Goal: Ask a question

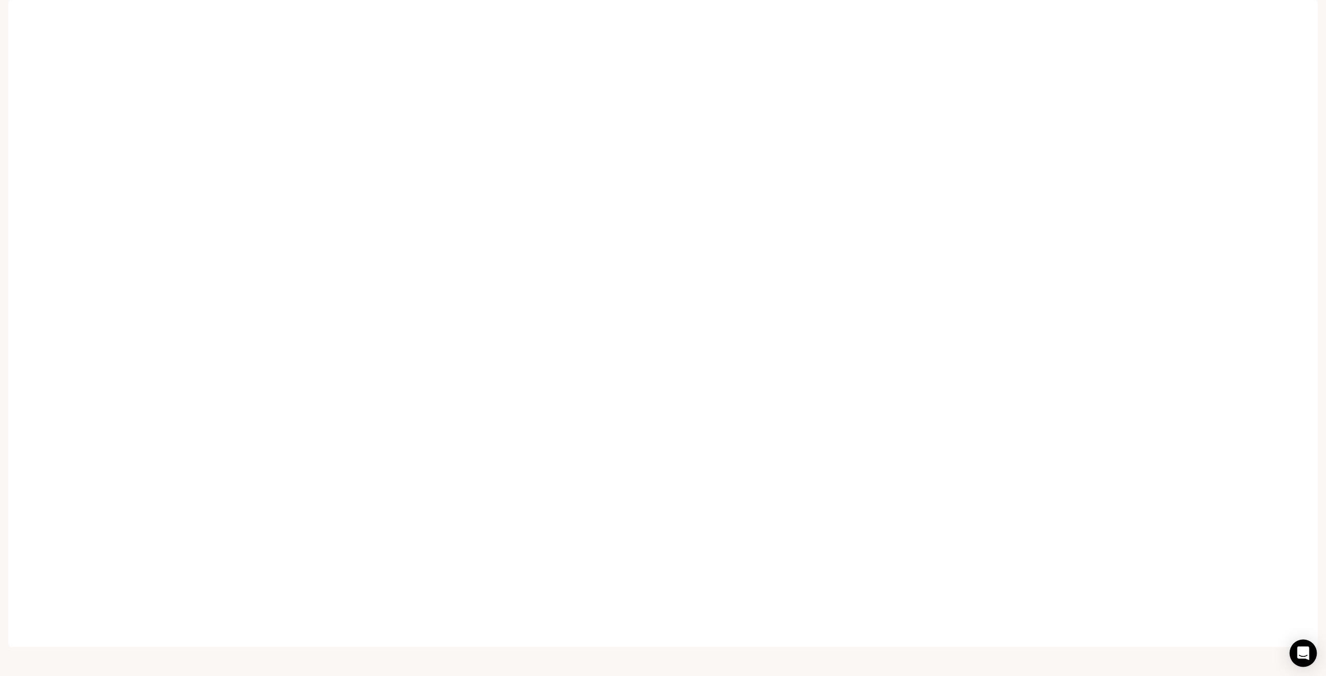
click at [1301, 653] on icon "Open Intercom Messenger" at bounding box center [1303, 652] width 12 height 13
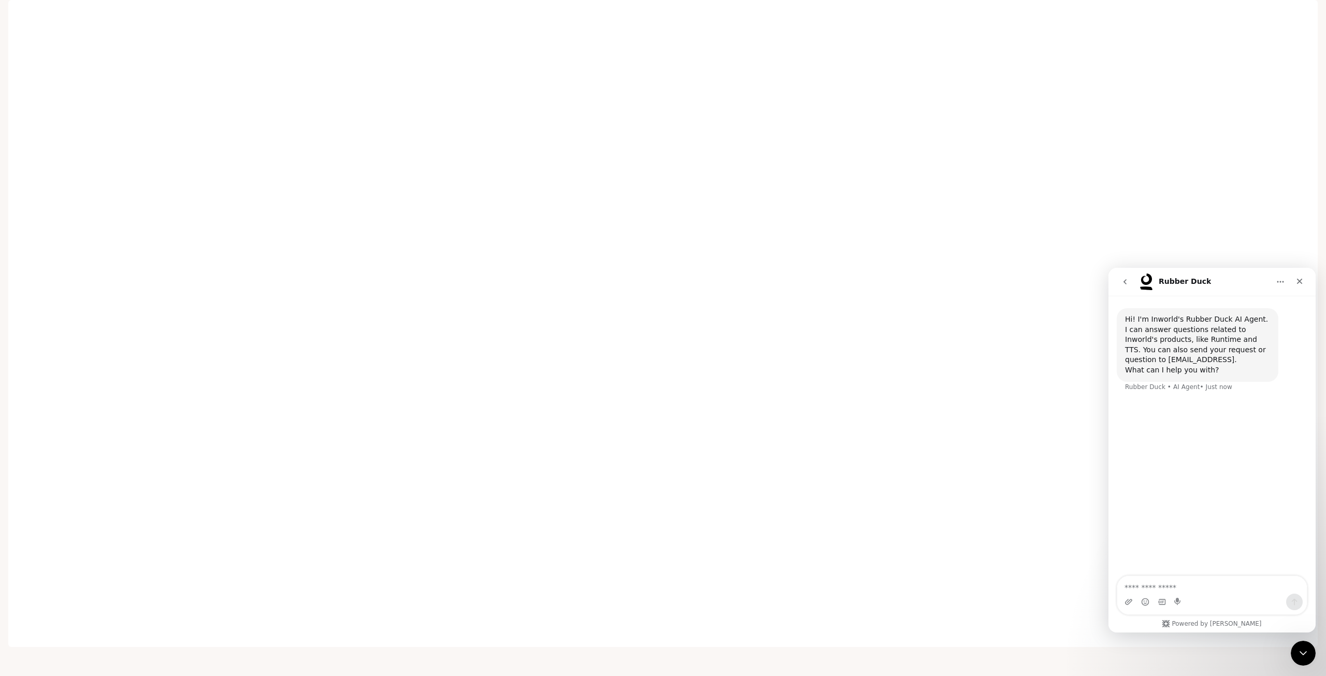
type textarea "*"
type textarea "**********"
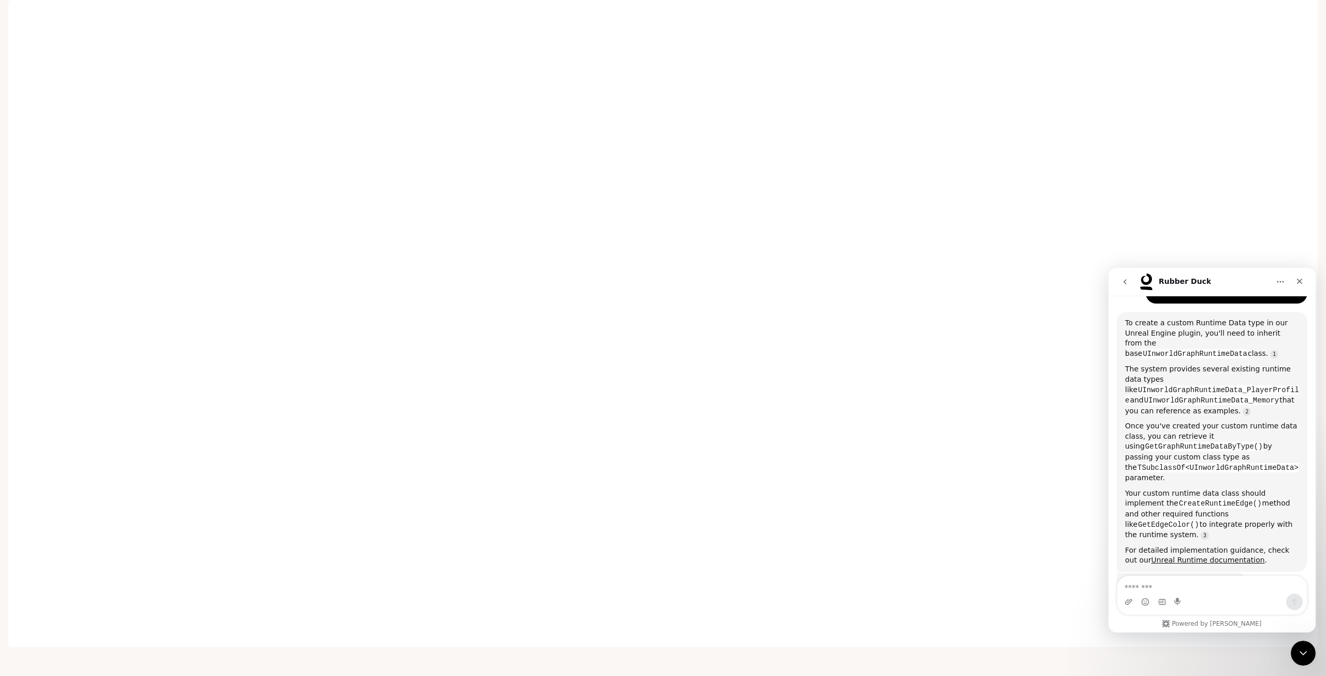
scroll to position [138, 0]
click at [1135, 590] on textarea "Message…" at bounding box center [1212, 585] width 190 height 18
type textarea "**********"
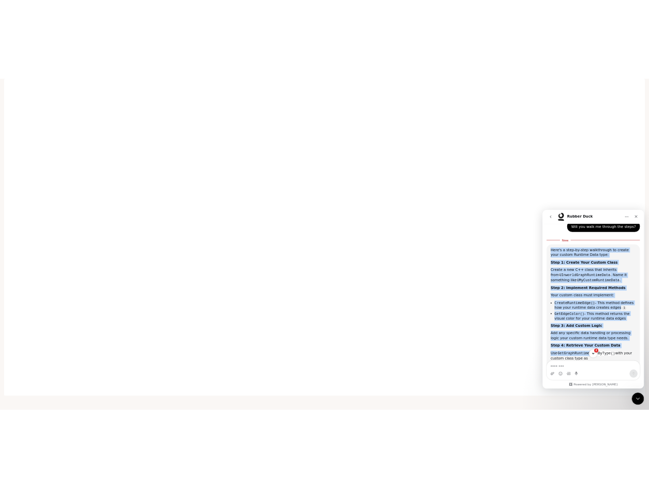
scroll to position [494, 0]
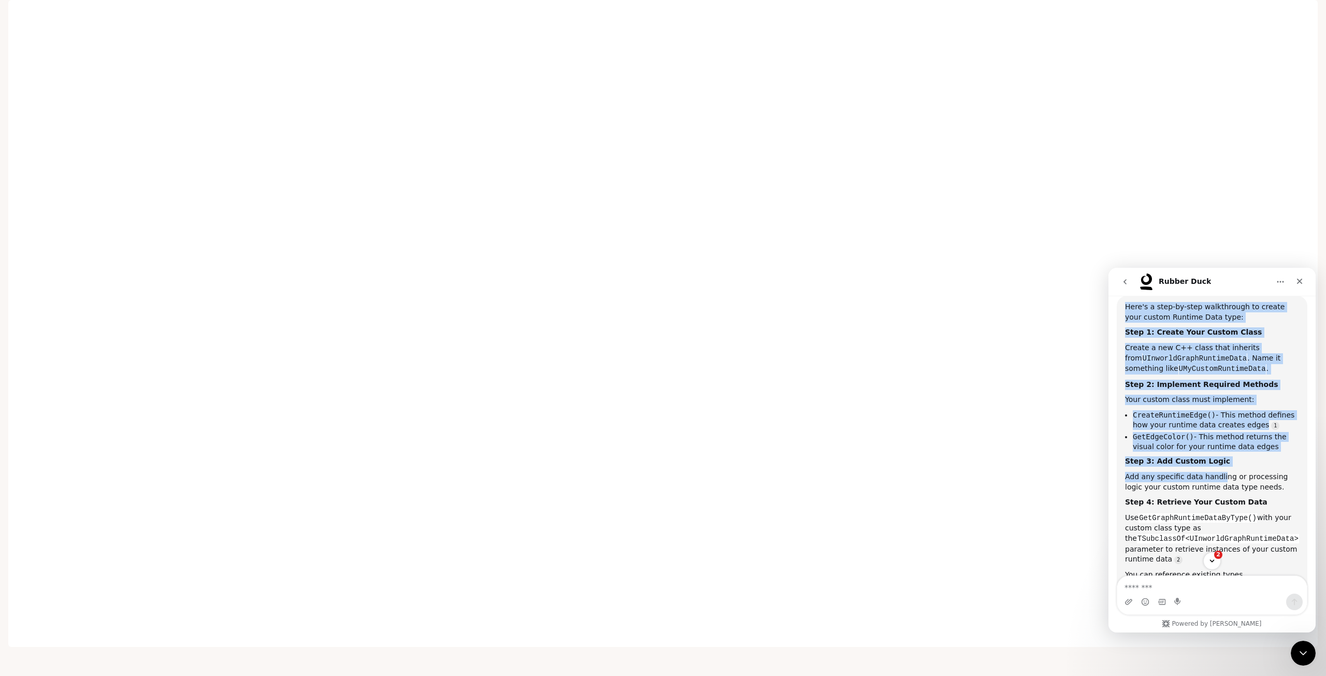
drag, startPoint x: 1123, startPoint y: 370, endPoint x: 1212, endPoint y: 440, distance: 113.6
click at [1213, 441] on div "Here's a step-by-step walkthrough to create your custom Runtime Data type: Step…" at bounding box center [1212, 462] width 191 height 332
click at [1212, 456] on div "Step 3: Add Custom Logic" at bounding box center [1212, 461] width 174 height 10
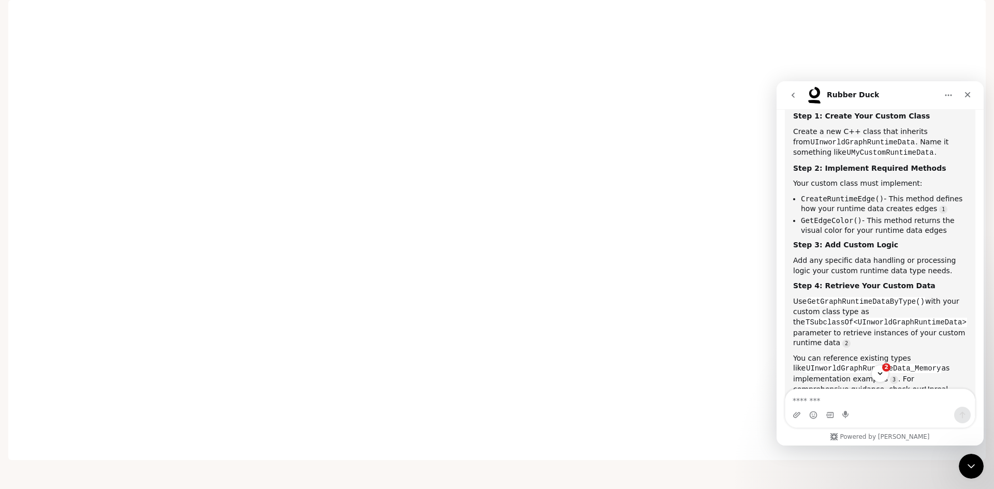
scroll to position [546, 0]
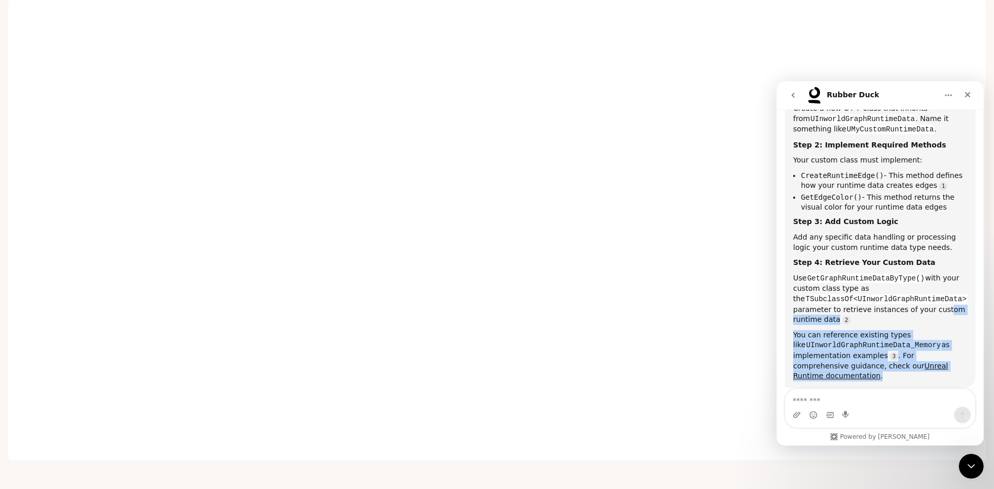
drag, startPoint x: 968, startPoint y: 347, endPoint x: 930, endPoint y: 279, distance: 78.4
click at [930, 279] on div "Here's a step-by-step walkthrough to create your custom Runtime Data type: Step…" at bounding box center [880, 221] width 191 height 331
drag, startPoint x: 929, startPoint y: 323, endPoint x: 936, endPoint y: 325, distance: 7.5
click at [929, 341] on code "UInworldGraphRuntimeData_Memory" at bounding box center [874, 345] width 136 height 9
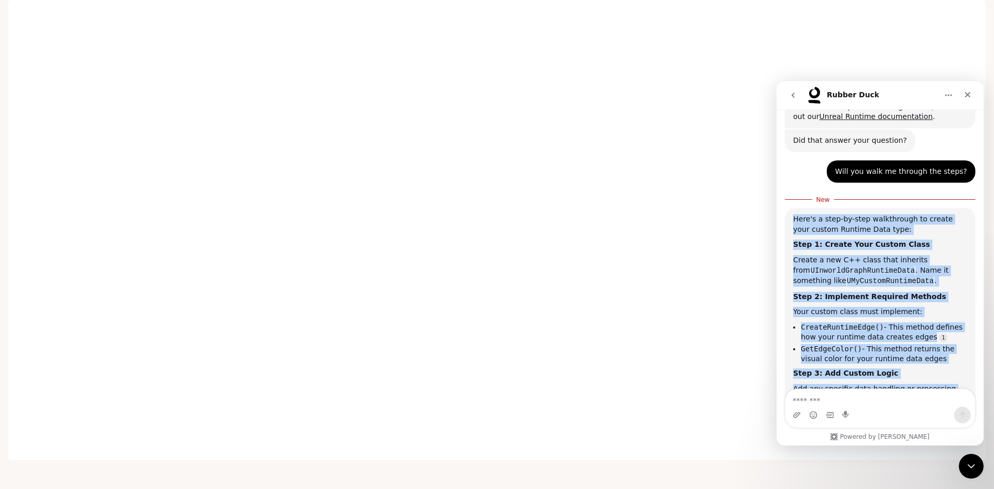
scroll to position [391, 0]
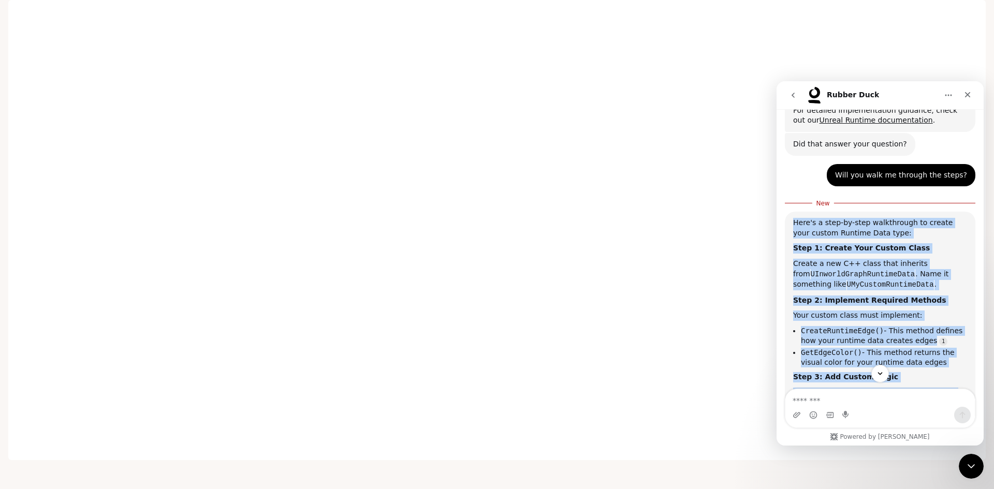
drag, startPoint x: 966, startPoint y: 341, endPoint x: 783, endPoint y: 157, distance: 259.6
click at [796, 166] on div "Hi! I'm Inworld's Rubber Duck AI Agent. I can answer questions related to Inwor…" at bounding box center [880, 164] width 191 height 871
copy div "Here's a step-by-step walkthrough to create your custom Runtime Data type: Step…"
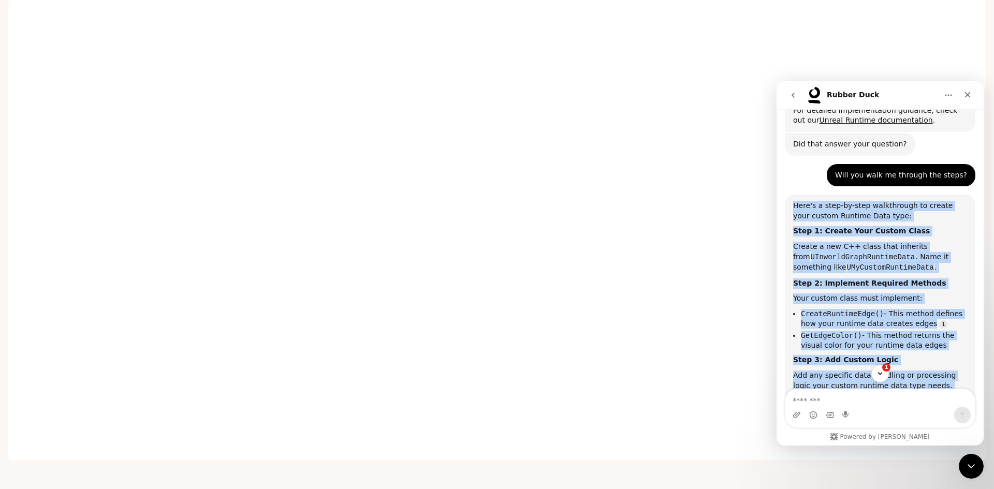
click at [871, 371] on div "Add any specific data handling or processing logic your custom runtime data typ…" at bounding box center [880, 381] width 174 height 20
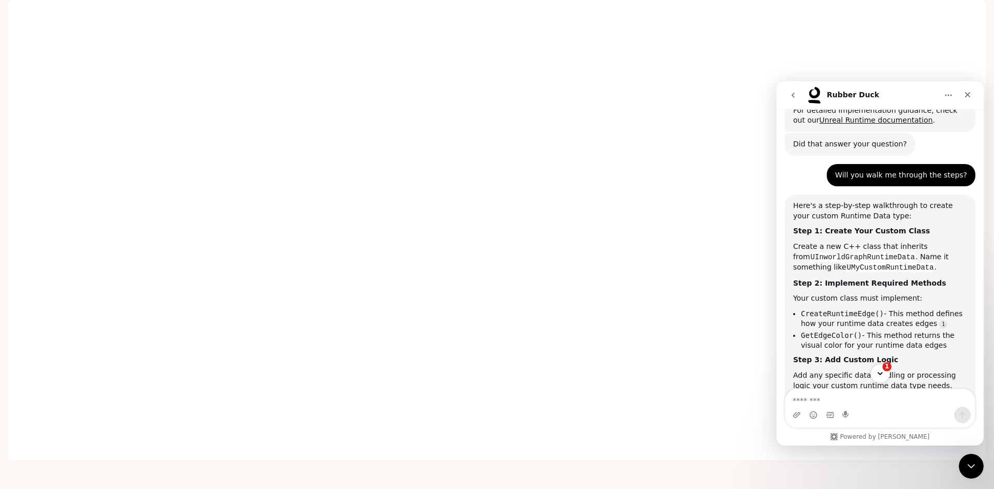
click at [879, 369] on button "1" at bounding box center [880, 373] width 19 height 19
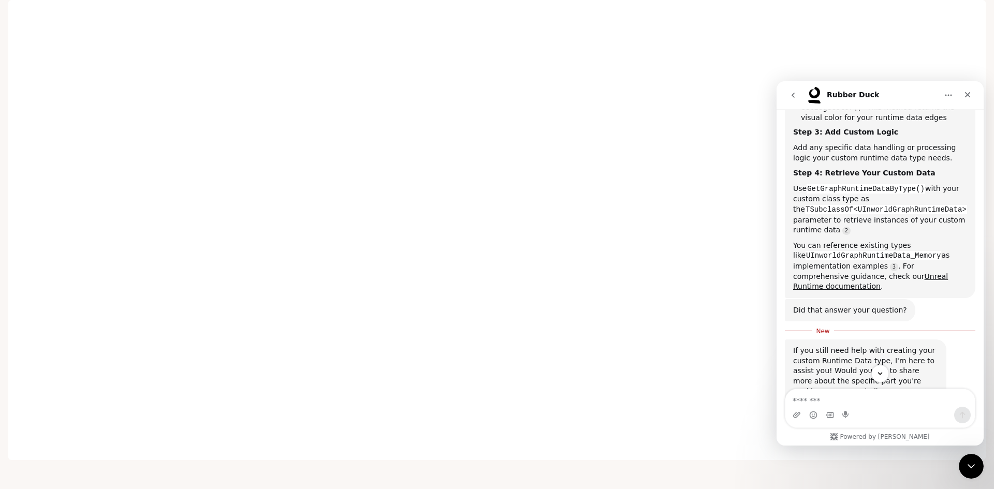
scroll to position [619, 0]
click at [892, 402] on textarea "Message…" at bounding box center [881, 398] width 190 height 18
click at [859, 399] on textarea "Message…" at bounding box center [881, 398] width 190 height 18
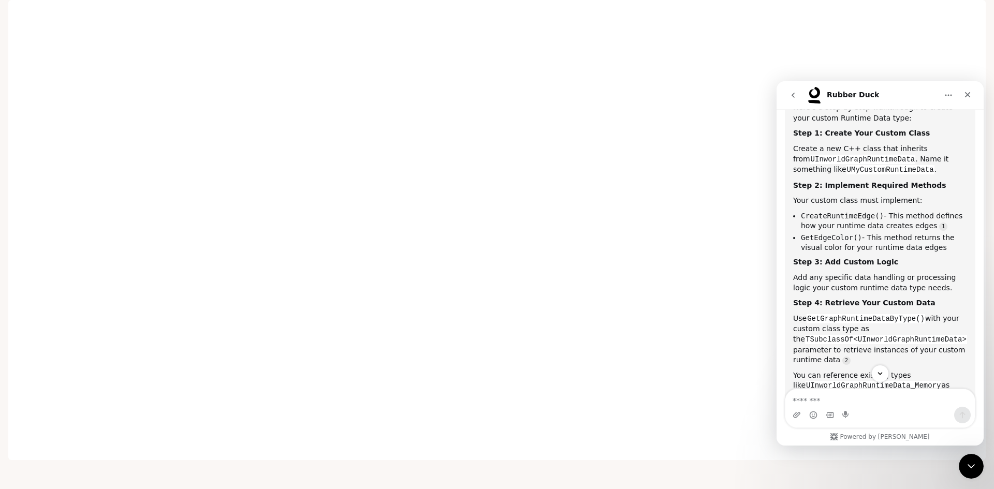
scroll to position [516, 0]
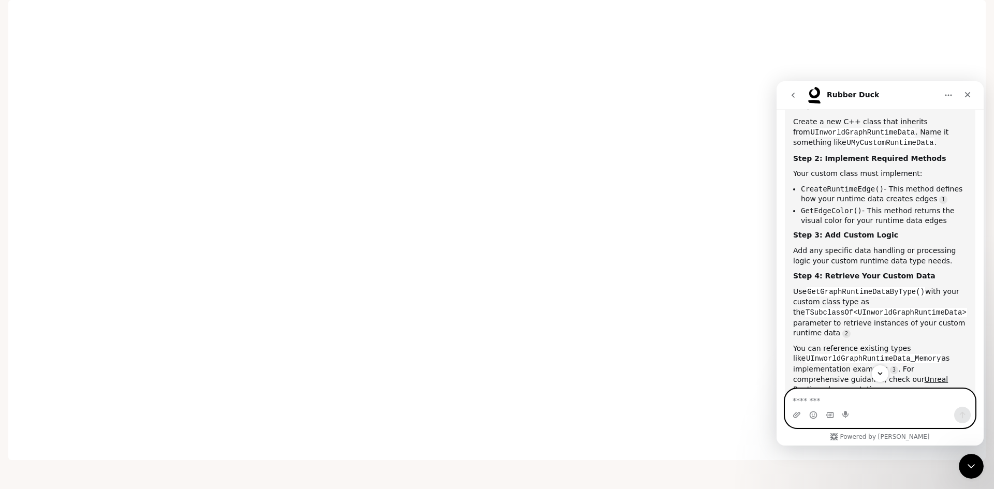
click at [867, 396] on textarea "Message…" at bounding box center [881, 398] width 190 height 18
drag, startPoint x: 868, startPoint y: 401, endPoint x: 879, endPoint y: 401, distance: 10.9
click at [879, 401] on textarea "**********" at bounding box center [881, 393] width 190 height 28
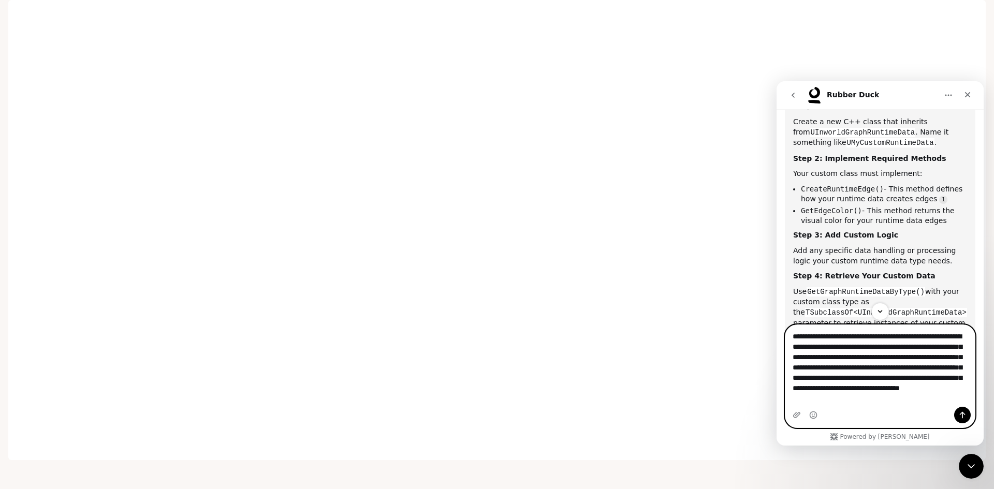
click at [817, 378] on textarea "**********" at bounding box center [881, 365] width 190 height 80
click at [929, 399] on textarea "**********" at bounding box center [881, 365] width 190 height 80
click at [874, 360] on textarea "**********" at bounding box center [881, 365] width 190 height 80
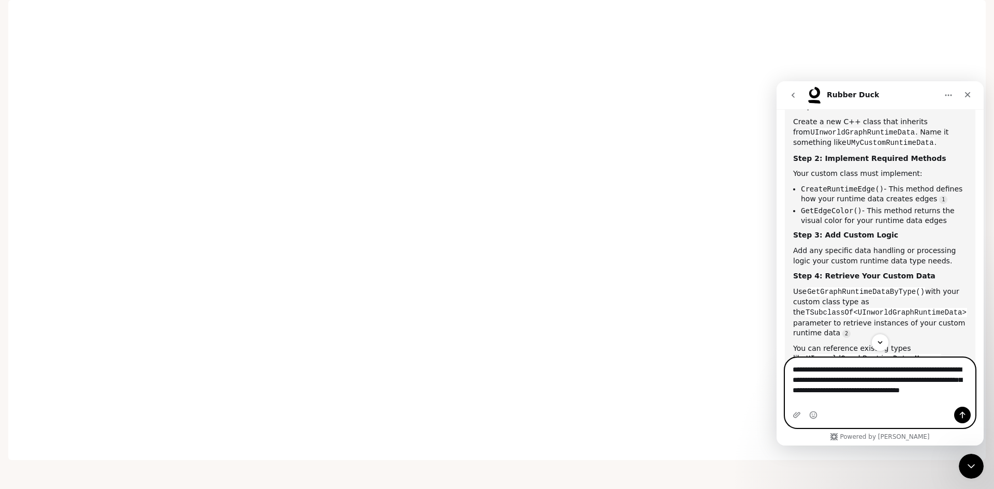
type textarea "**********"
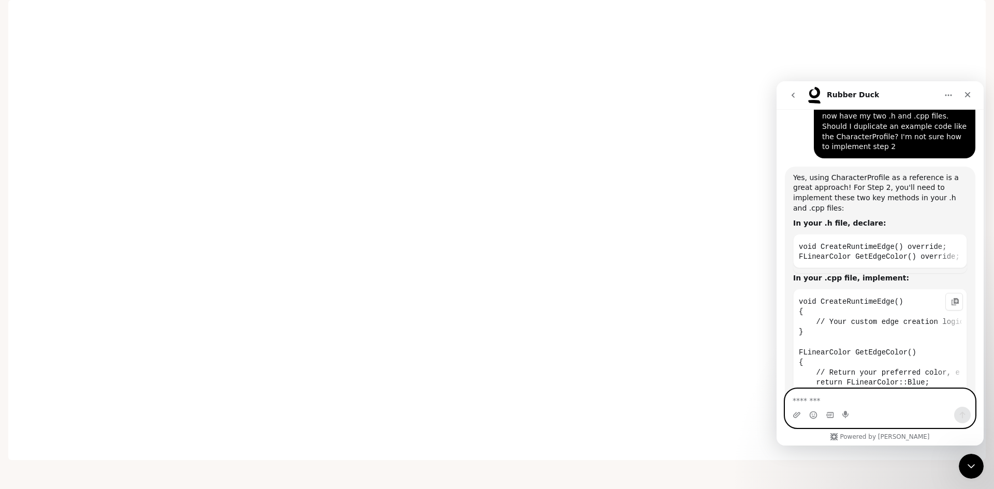
scroll to position [934, 0]
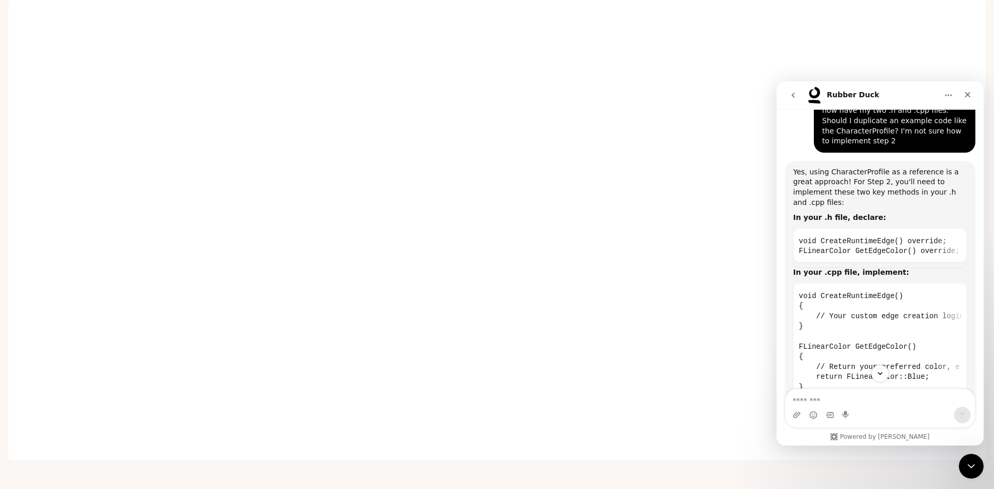
click at [934, 366] on div "Intercom messenger" at bounding box center [880, 374] width 207 height 18
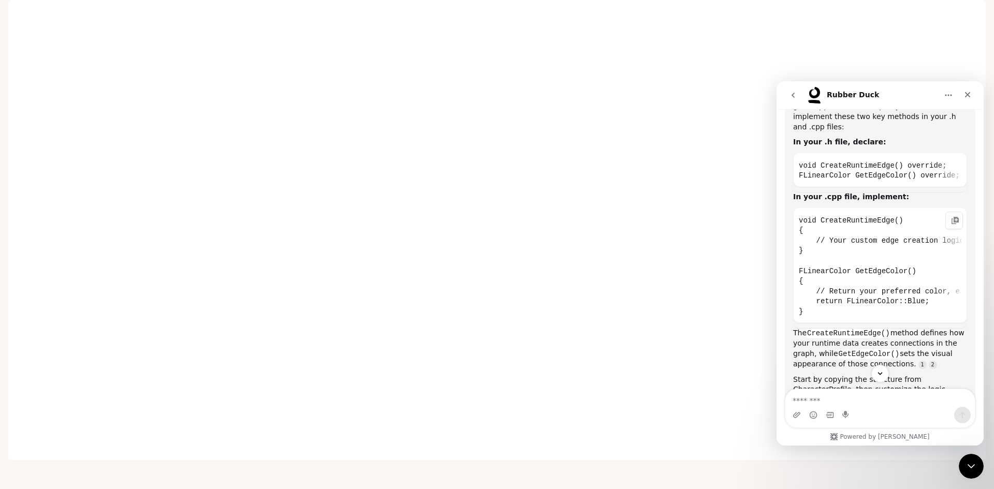
scroll to position [1063, 0]
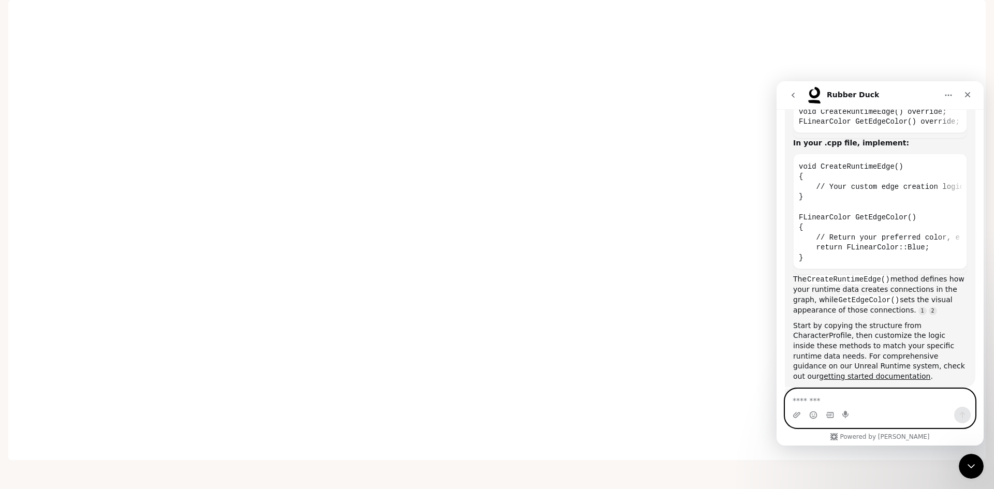
click at [899, 406] on textarea "Message…" at bounding box center [881, 398] width 190 height 18
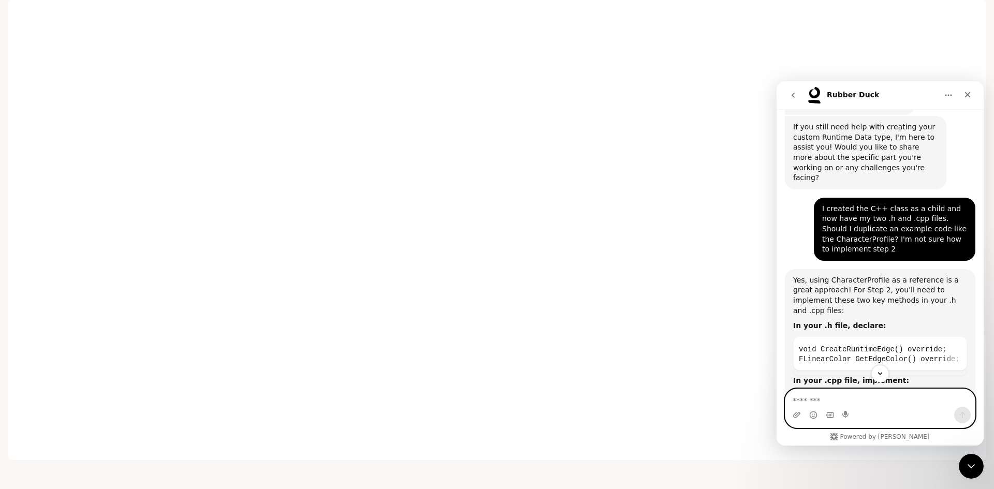
scroll to position [908, 0]
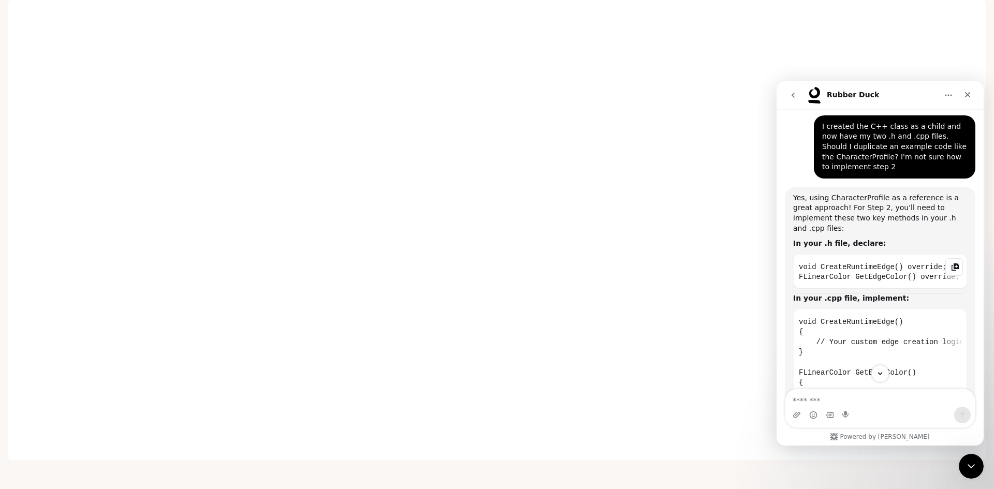
click at [946, 258] on div "Rubber Duck says…" at bounding box center [955, 267] width 18 height 18
click at [951, 318] on icon "Copy this code block to your clipboard." at bounding box center [955, 322] width 8 height 8
click at [843, 396] on textarea "Message…" at bounding box center [881, 398] width 190 height 18
drag, startPoint x: 845, startPoint y: 374, endPoint x: 857, endPoint y: 372, distance: 12.1
click at [857, 372] on div "Intercom messenger" at bounding box center [880, 374] width 207 height 18
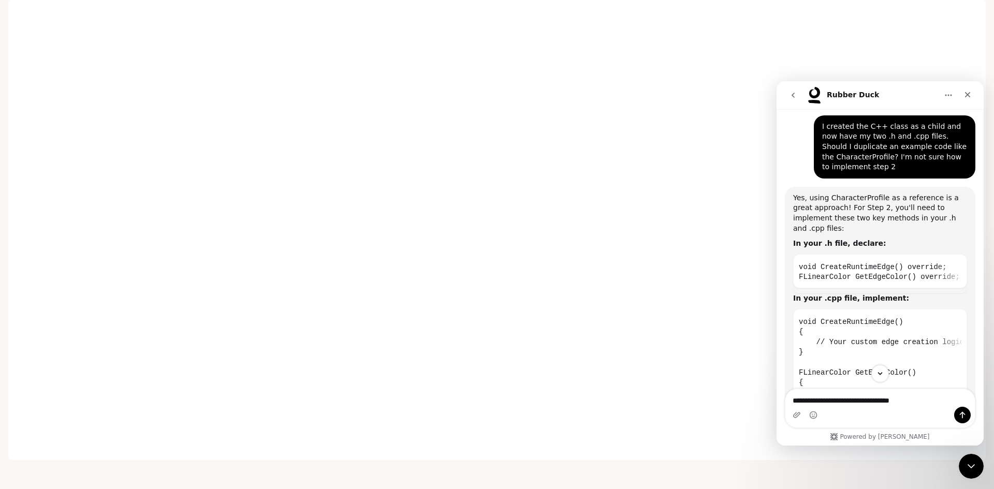
click at [858, 371] on div "Intercom messenger" at bounding box center [880, 374] width 207 height 18
drag, startPoint x: 849, startPoint y: 373, endPoint x: 865, endPoint y: 370, distance: 16.3
click at [865, 370] on div "Intercom messenger" at bounding box center [880, 374] width 207 height 18
click at [912, 412] on div "Intercom messenger" at bounding box center [881, 415] width 190 height 17
click at [882, 375] on icon "Scroll to bottom" at bounding box center [880, 373] width 9 height 9
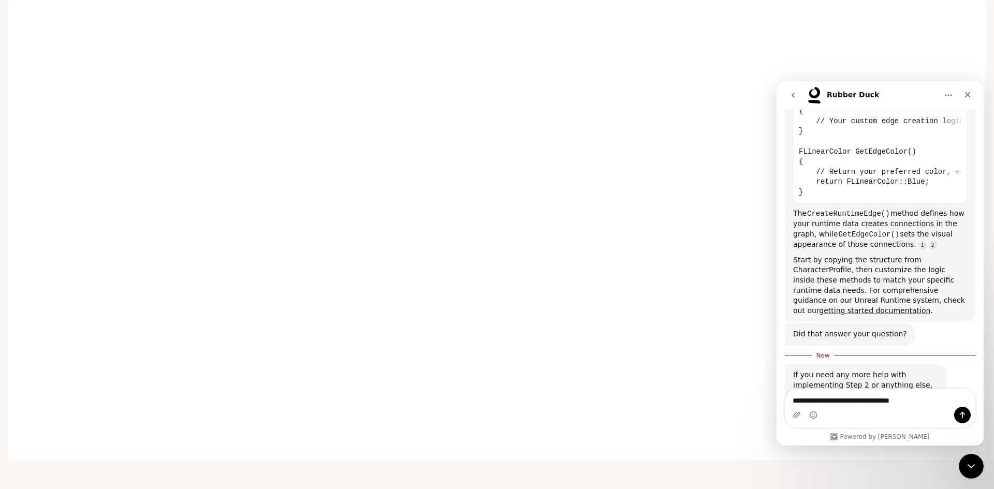
scroll to position [1155, 0]
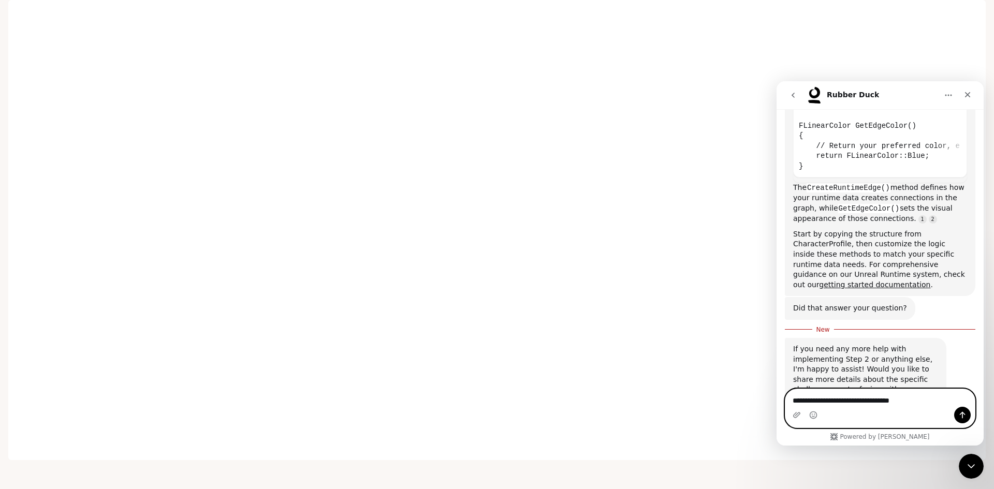
click at [926, 402] on textarea "**********" at bounding box center [881, 398] width 190 height 18
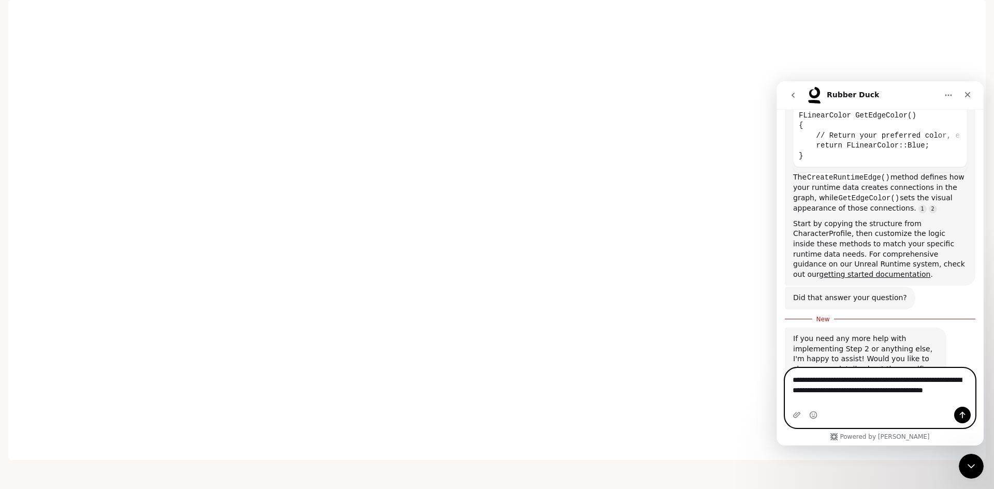
scroll to position [1176, 0]
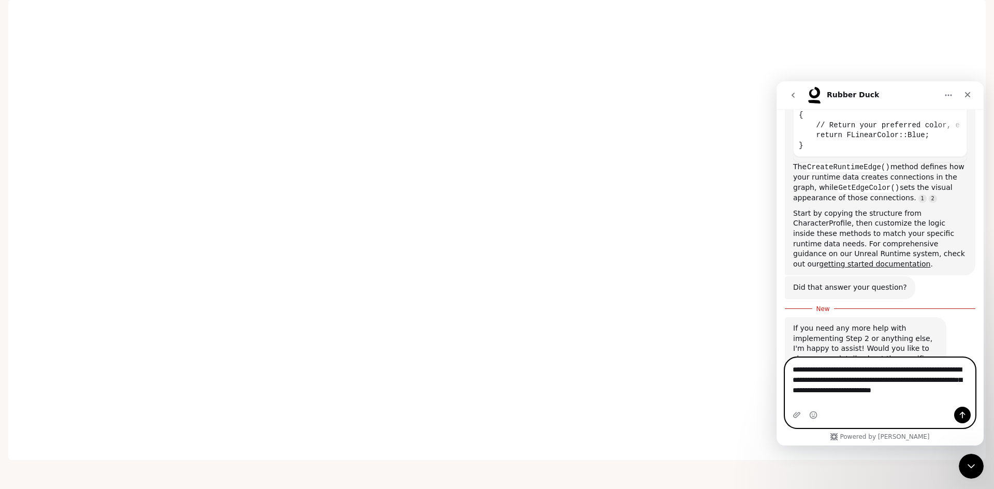
type textarea "**********"
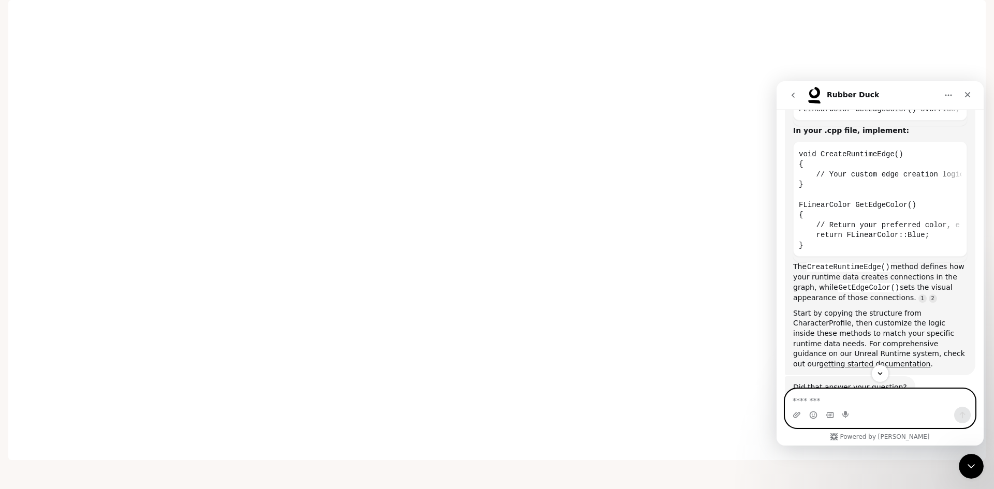
scroll to position [993, 0]
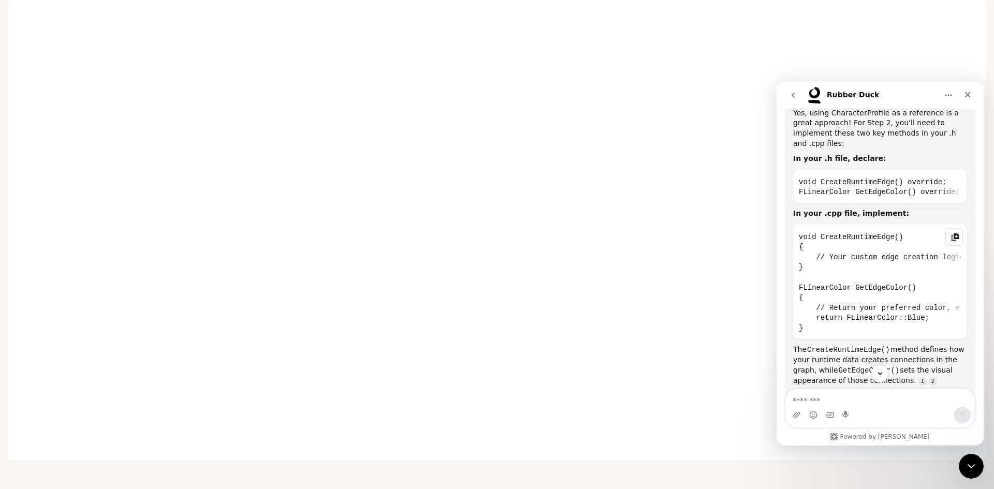
click at [953, 228] on div "Rubber Duck says…" at bounding box center [955, 237] width 18 height 18
click at [951, 178] on icon "Copy this code block to your clipboard." at bounding box center [955, 182] width 8 height 8
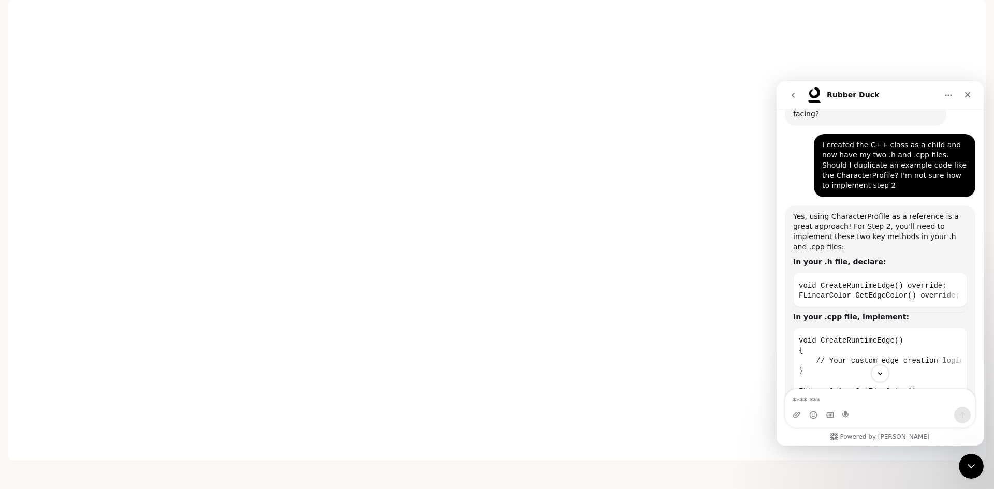
scroll to position [941, 0]
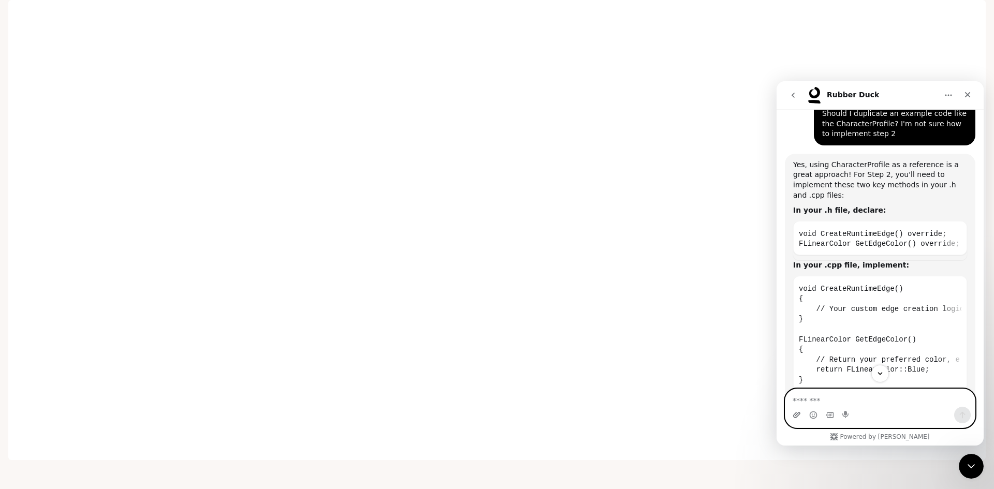
click at [799, 412] on icon "Upload attachment" at bounding box center [797, 415] width 8 height 8
click at [845, 399] on textarea "Message…" at bounding box center [881, 398] width 190 height 18
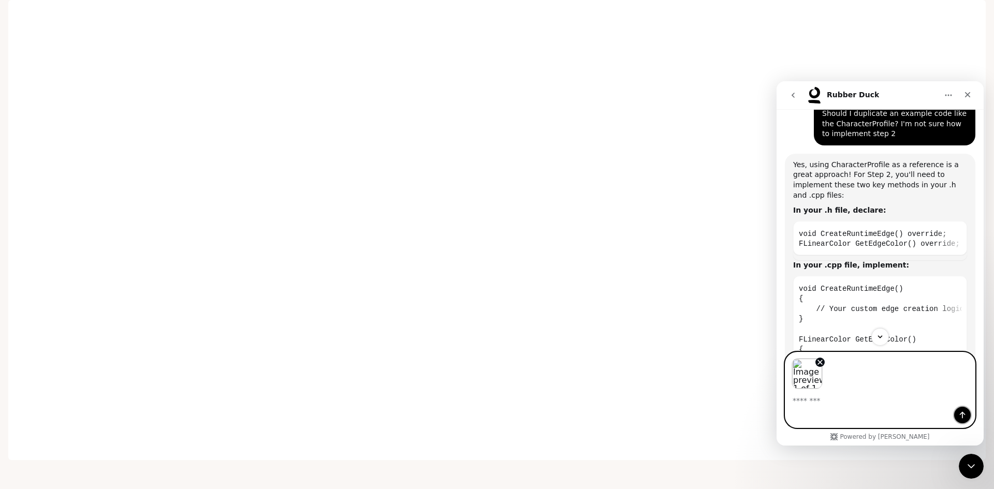
click at [965, 414] on icon "Send a message…" at bounding box center [963, 415] width 6 height 7
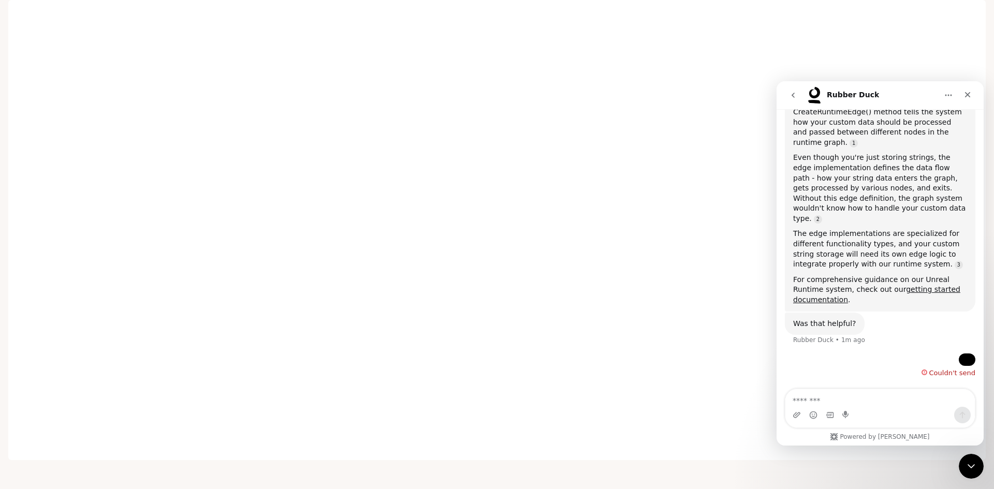
scroll to position [1583, 0]
click at [967, 360] on img "Failed message" at bounding box center [967, 360] width 0 height 0
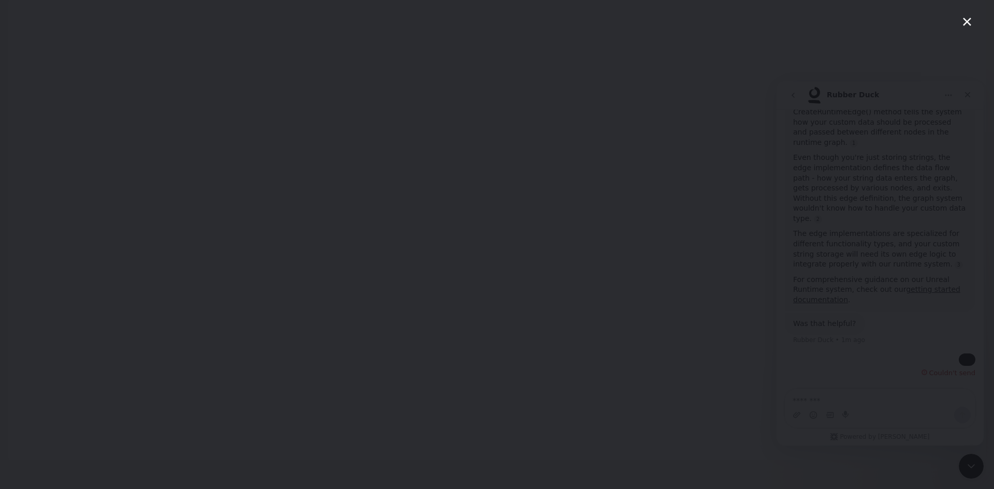
scroll to position [0, 0]
click at [897, 97] on div "Intercom messenger" at bounding box center [497, 244] width 994 height 489
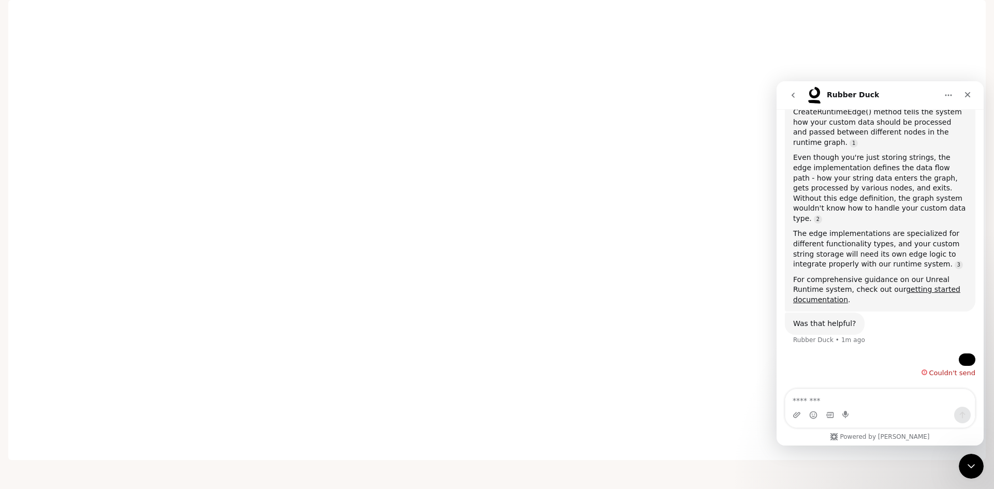
scroll to position [1427, 0]
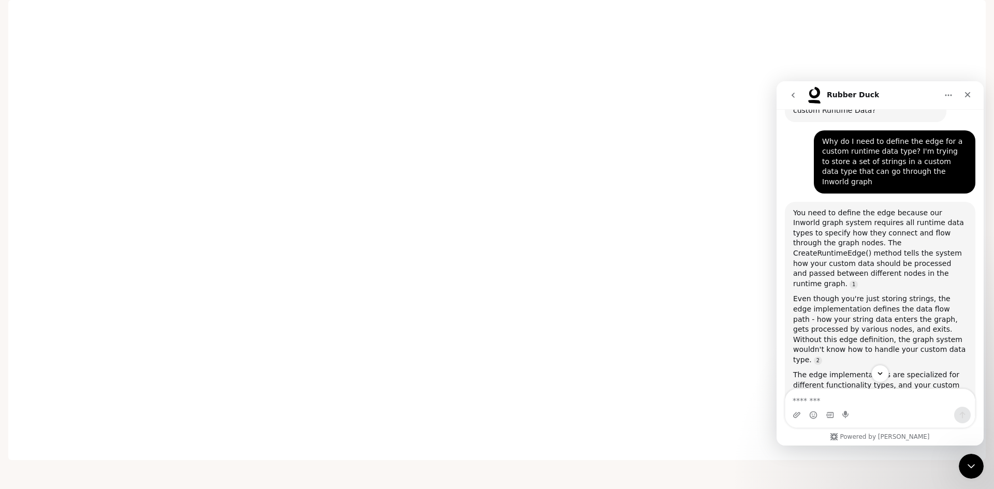
click at [832, 403] on textarea "Message…" at bounding box center [881, 398] width 190 height 18
paste textarea "**********"
type textarea "**********"
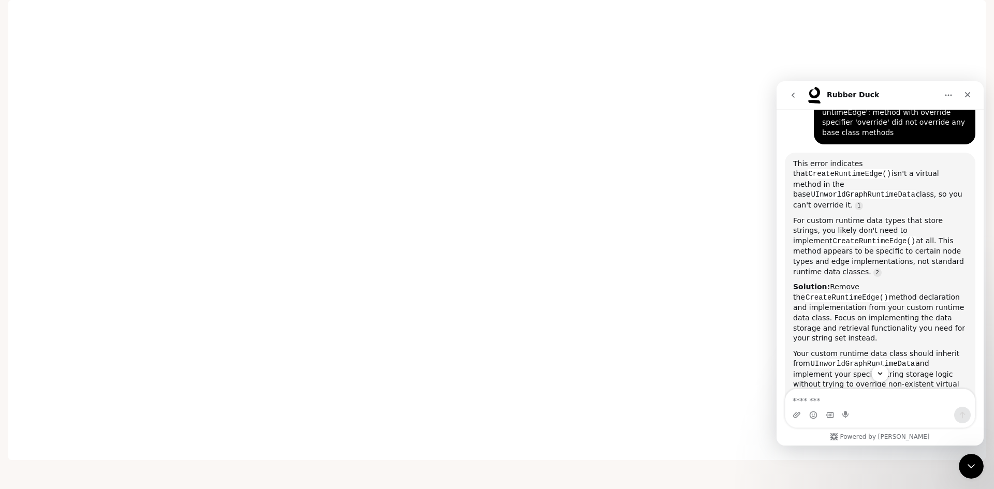
scroll to position [1896, 0]
